Goal: Task Accomplishment & Management: Manage account settings

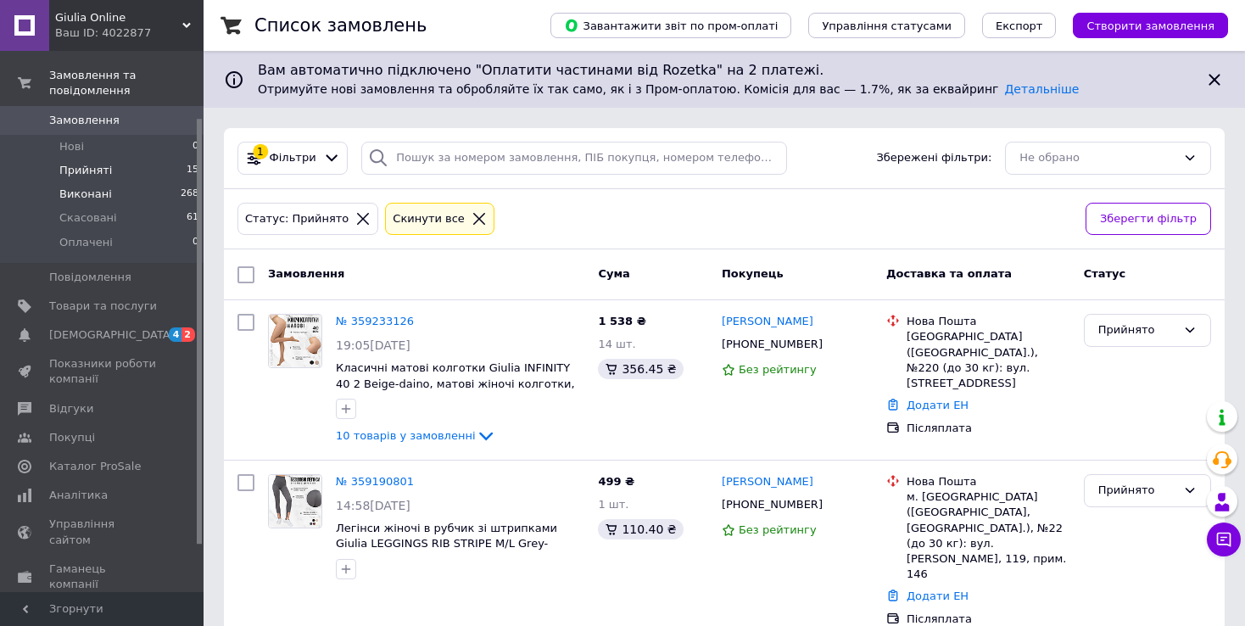
scroll to position [85, 0]
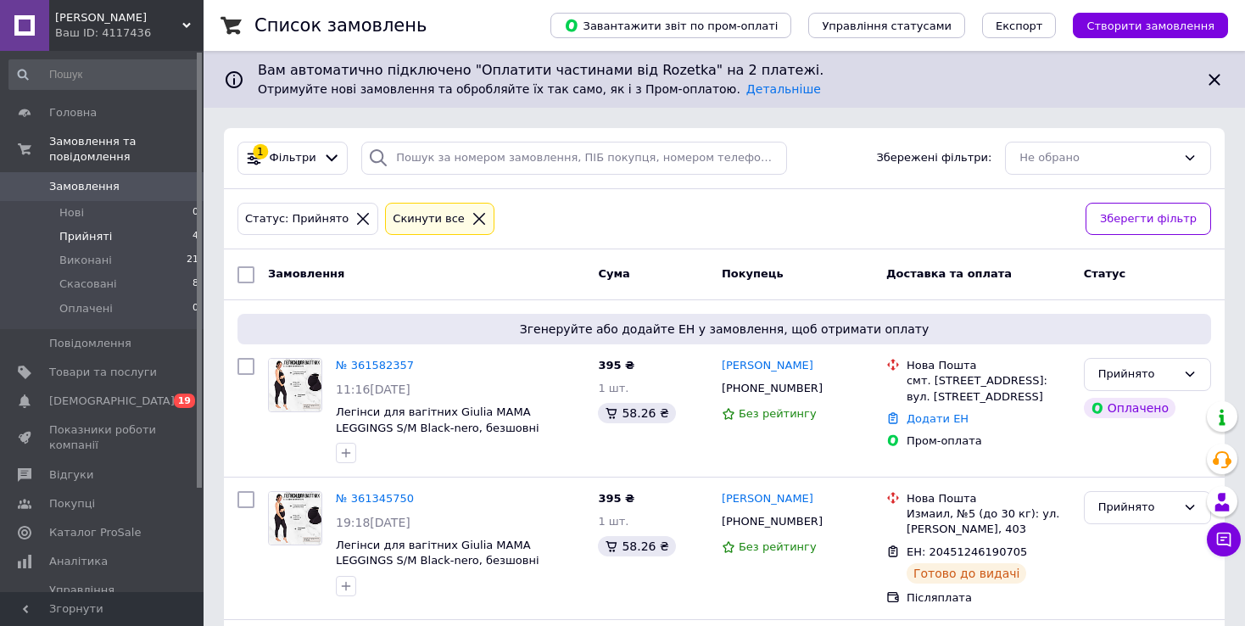
click at [177, 26] on div "Ваш ID: 4117436" at bounding box center [129, 32] width 148 height 15
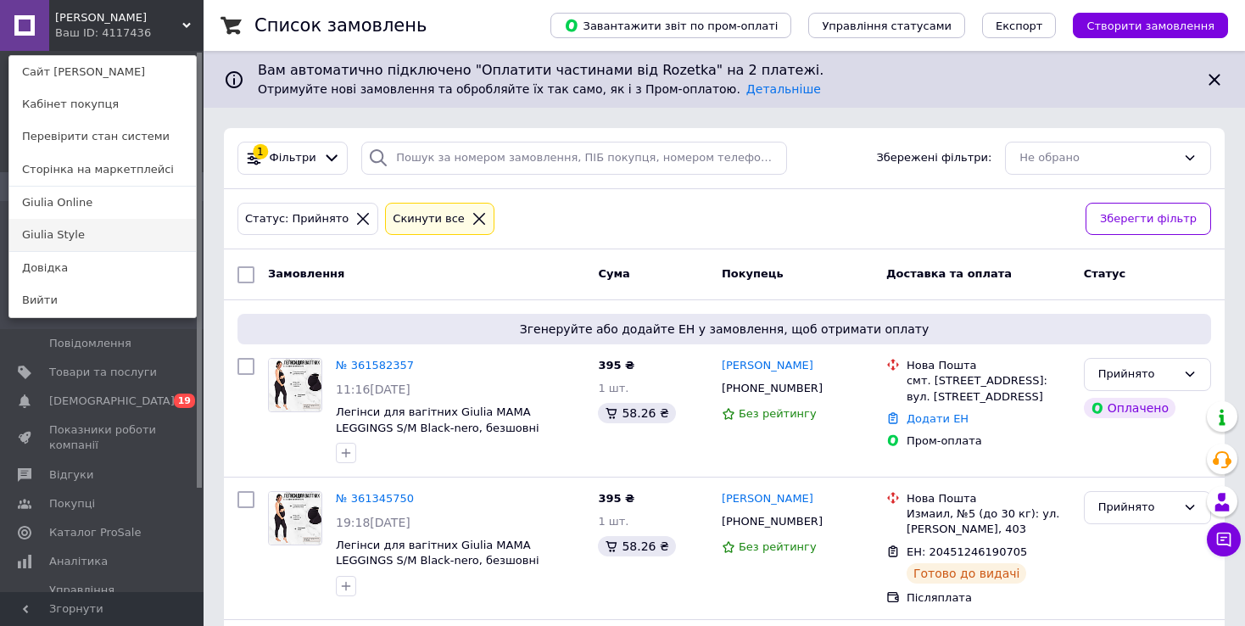
click at [66, 237] on link "Giulia Style" at bounding box center [102, 235] width 187 height 32
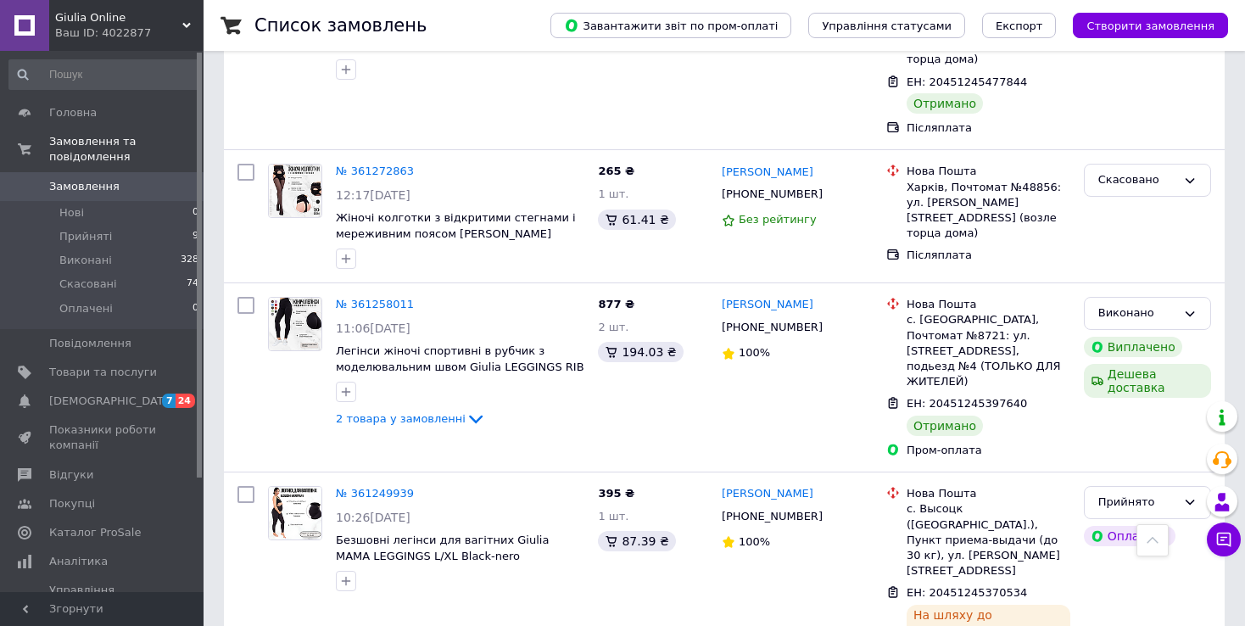
scroll to position [1103, 0]
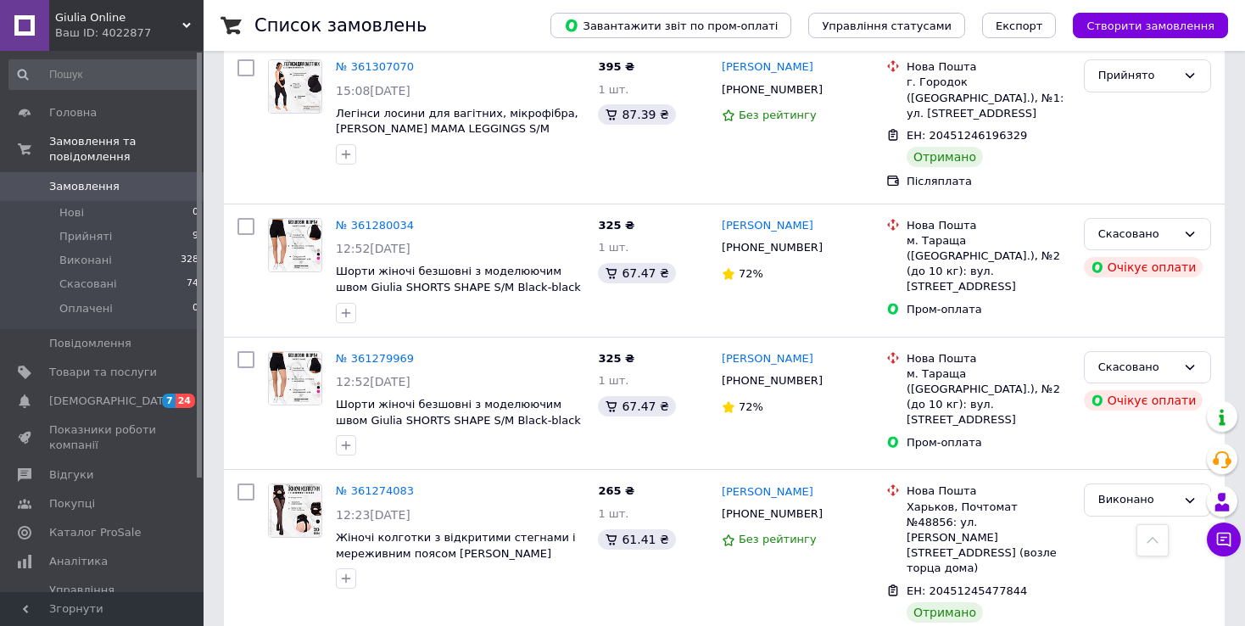
click at [158, 33] on div "Ваш ID: 4022877" at bounding box center [129, 32] width 148 height 15
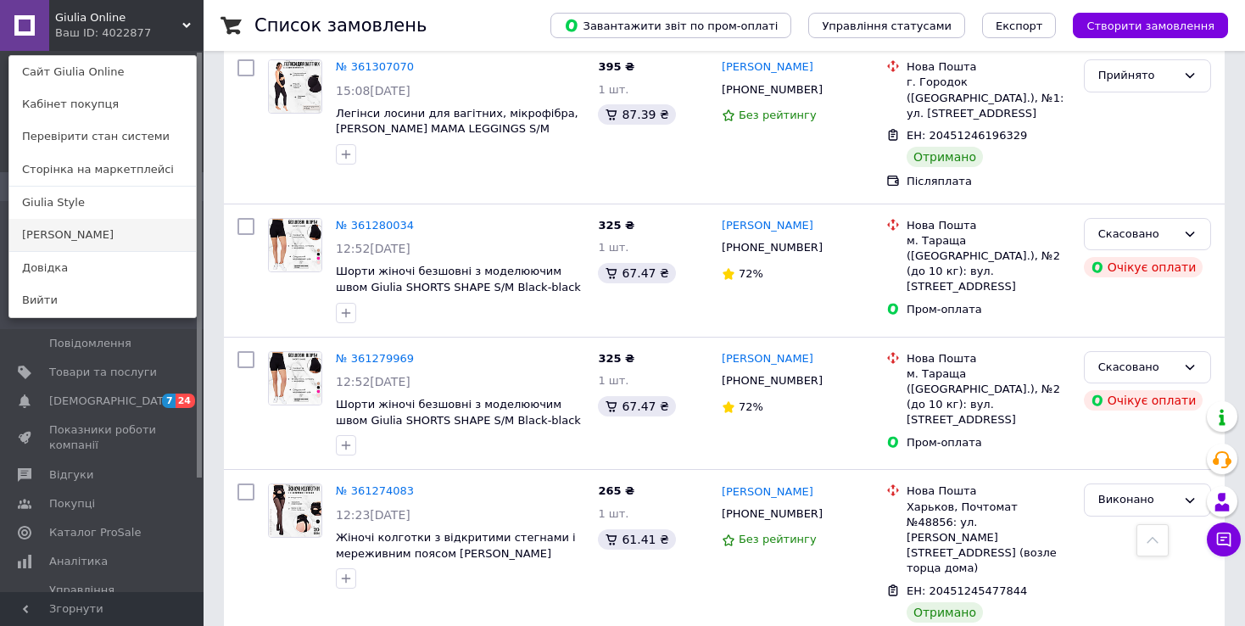
click at [83, 232] on link "[PERSON_NAME]" at bounding box center [102, 235] width 187 height 32
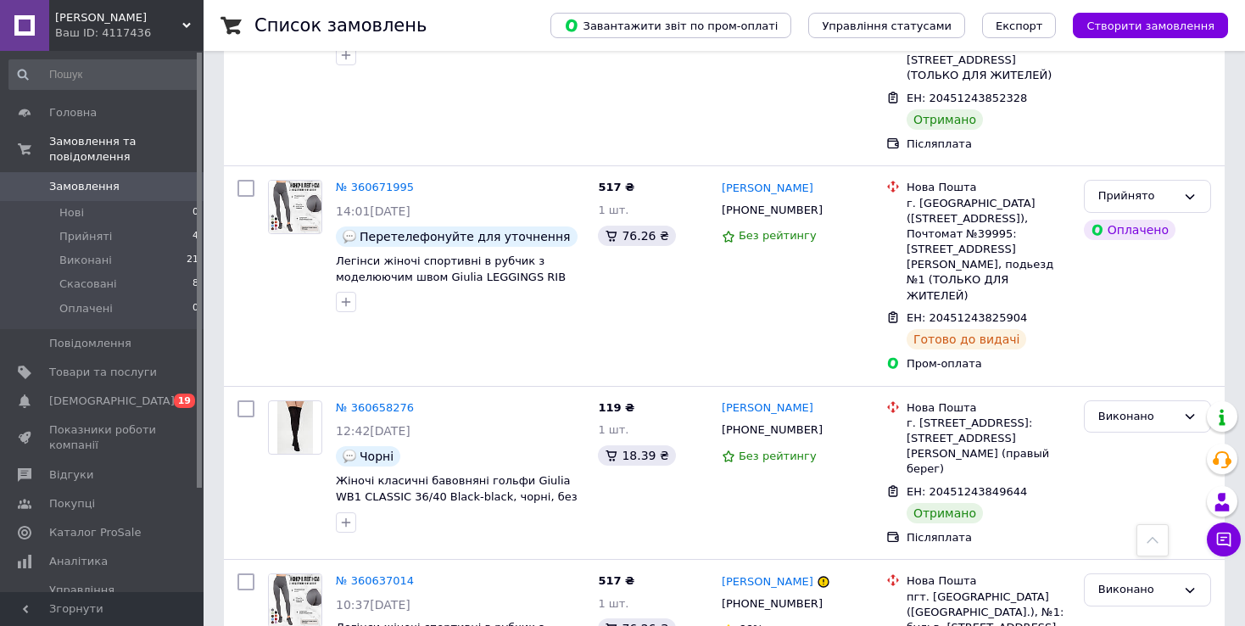
scroll to position [1357, 0]
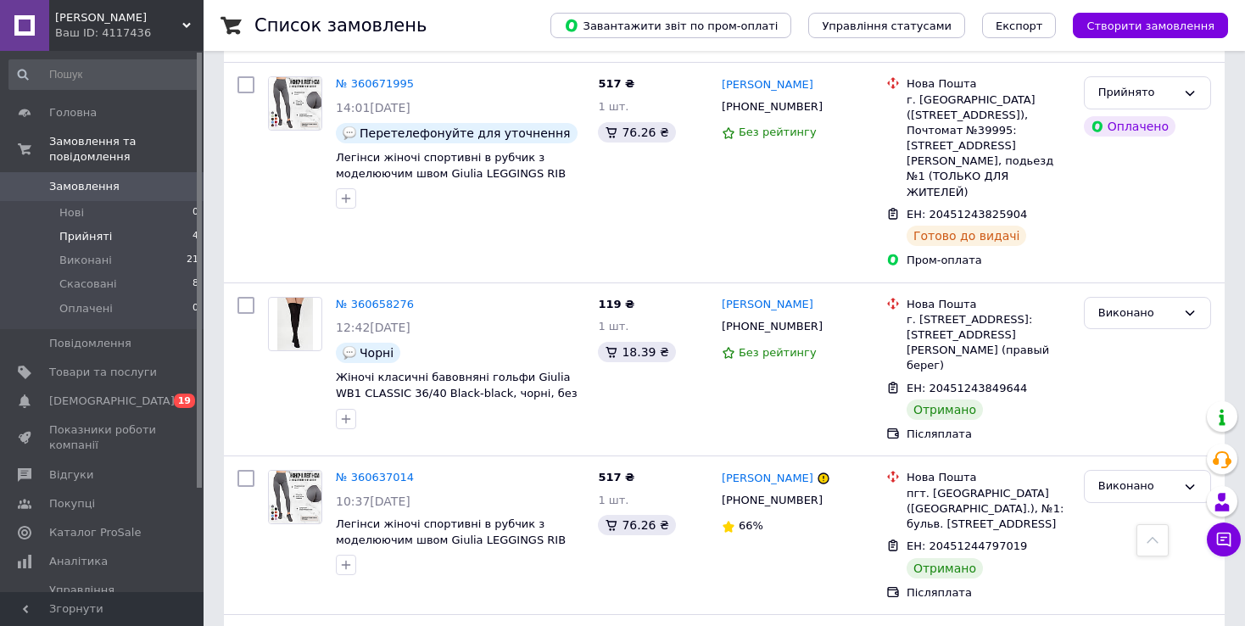
click at [144, 225] on li "Прийняті 4" at bounding box center [104, 237] width 209 height 24
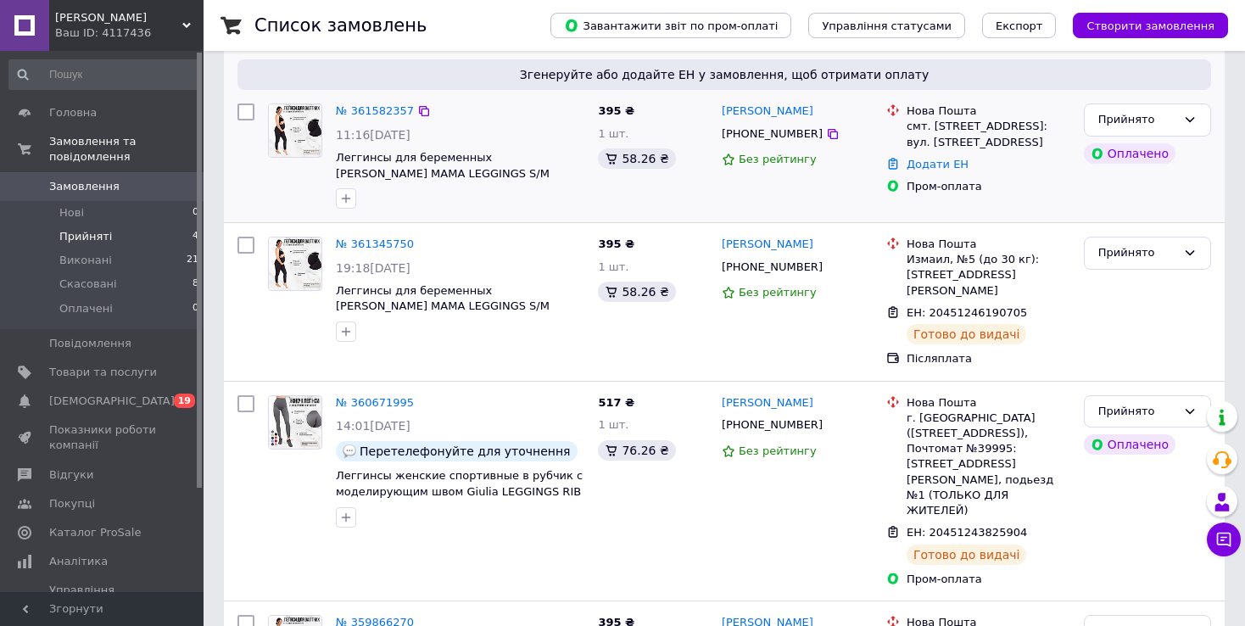
scroll to position [335, 0]
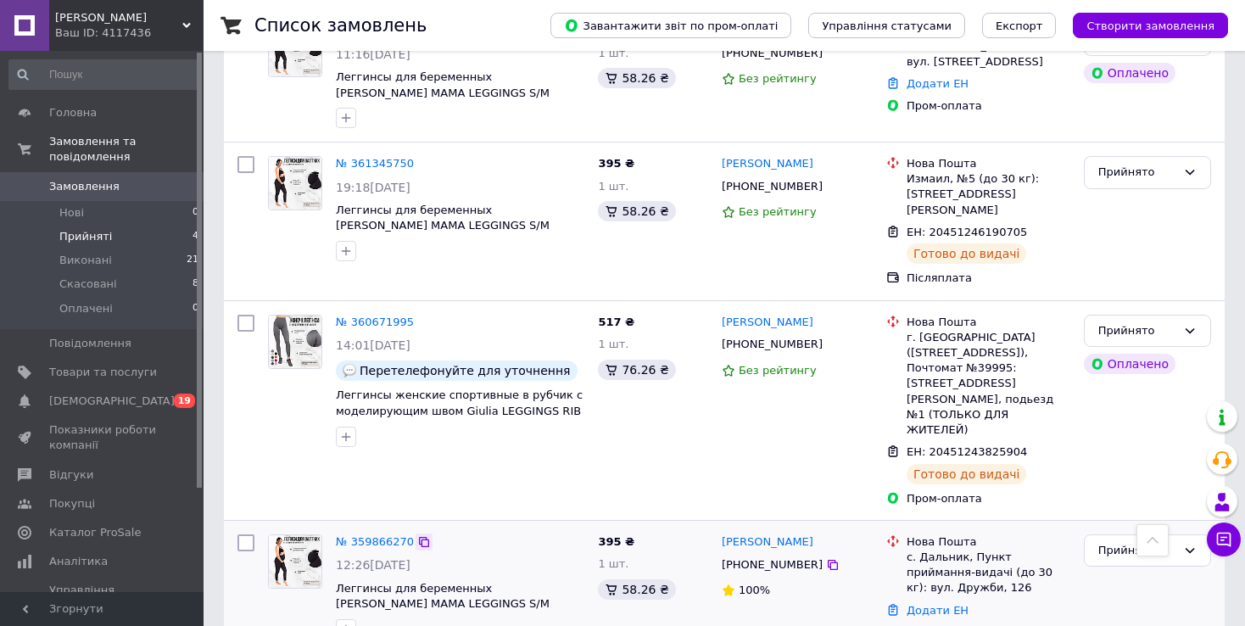
click at [419, 537] on icon at bounding box center [424, 542] width 10 height 10
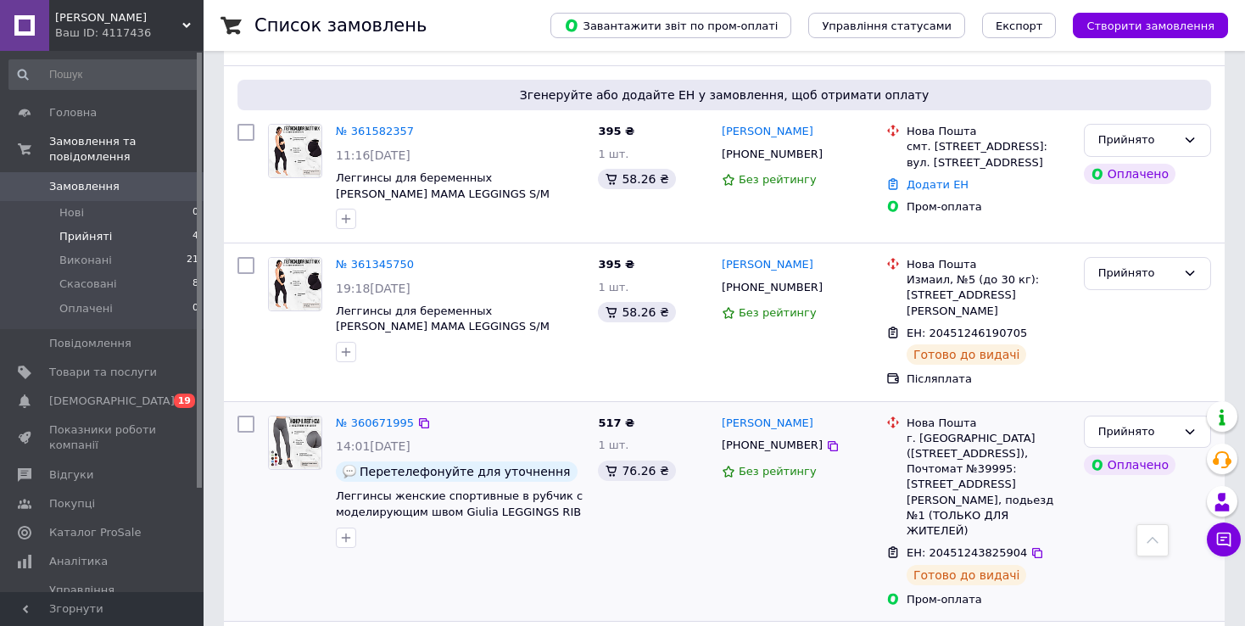
scroll to position [81, 0]
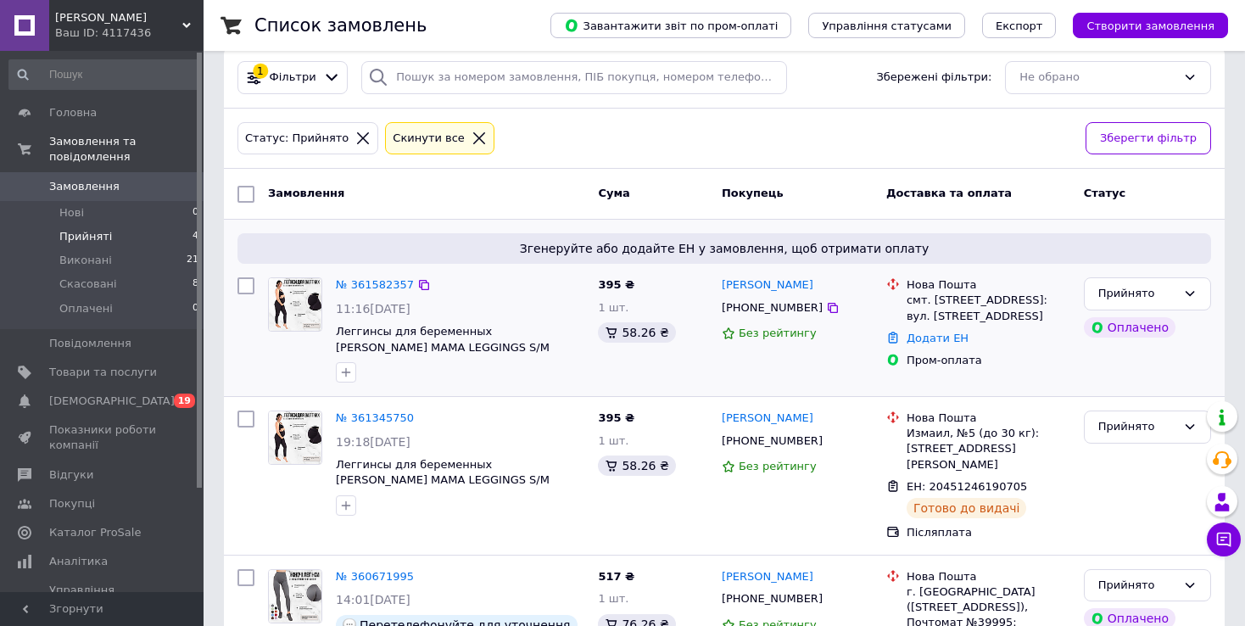
click at [231, 225] on div "Згенеруйте або додайте ЕН у замовлення, щоб отримати оплату № 361582357 11:16, …" at bounding box center [724, 308] width 1001 height 176
drag, startPoint x: 221, startPoint y: 230, endPoint x: 260, endPoint y: 240, distance: 39.5
click at [260, 240] on div "Список замовлень Завантажити звіт по пром-оплаті Управління статусами Експорт С…" at bounding box center [724, 423] width 1041 height 1009
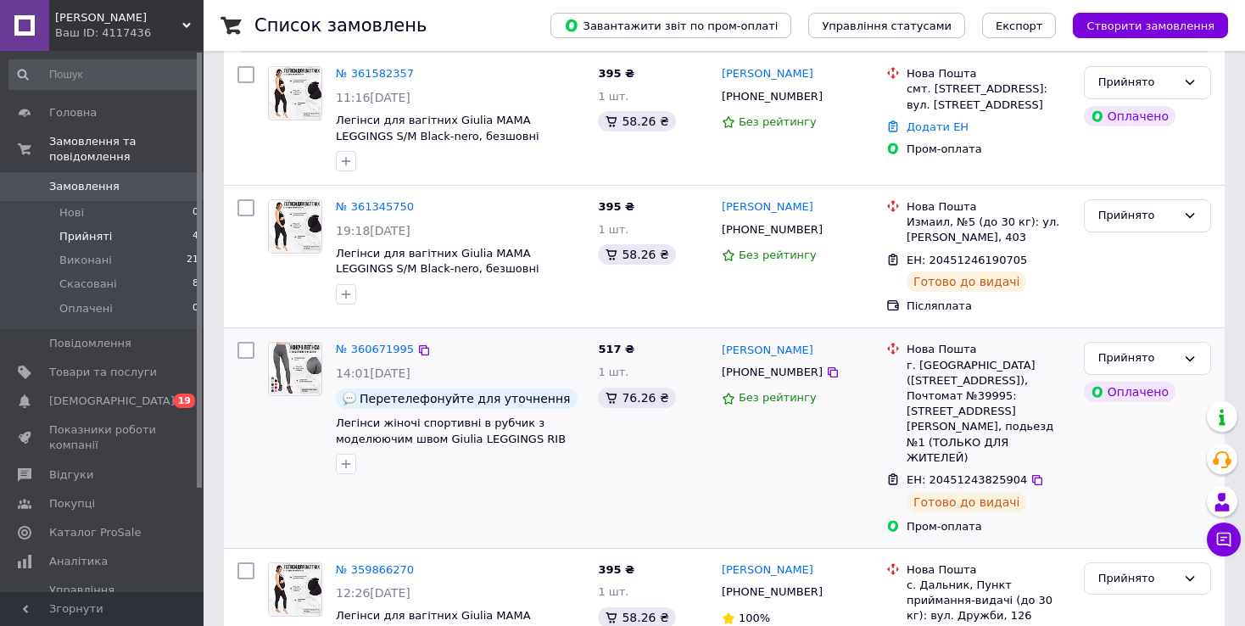
scroll to position [335, 0]
